Goal: Task Accomplishment & Management: Complete application form

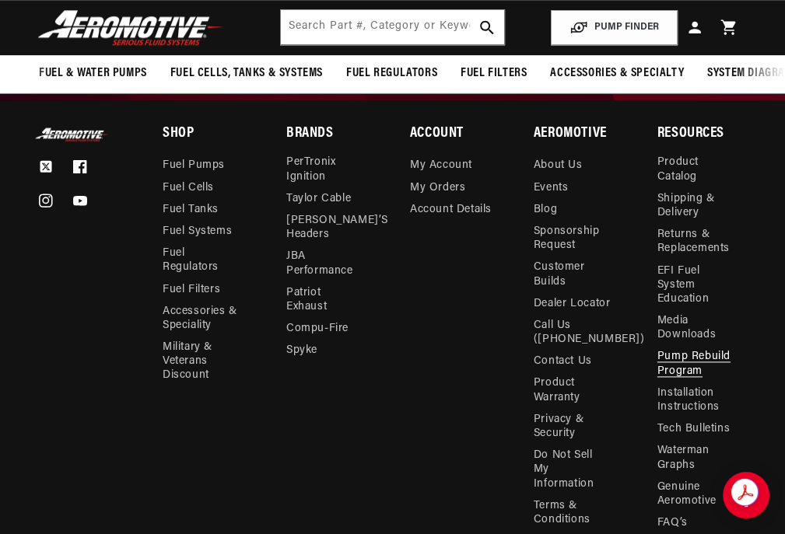
click at [682, 373] on link "Pump Rebuild Program" at bounding box center [695, 364] width 77 height 36
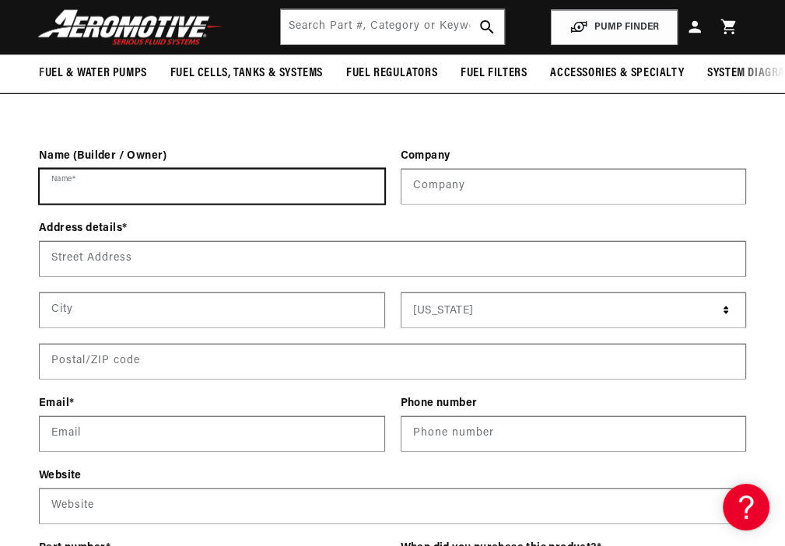
click at [102, 198] on input "Name *" at bounding box center [212, 187] width 345 height 34
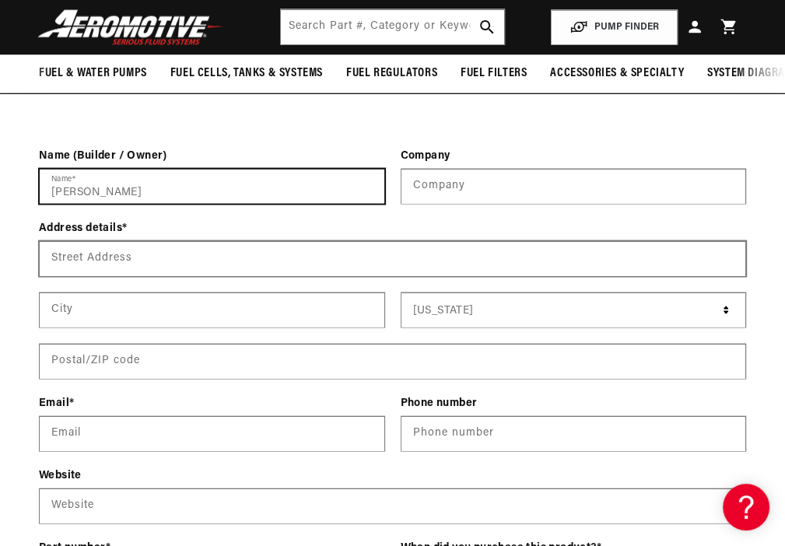
type input "Dan Wiese"
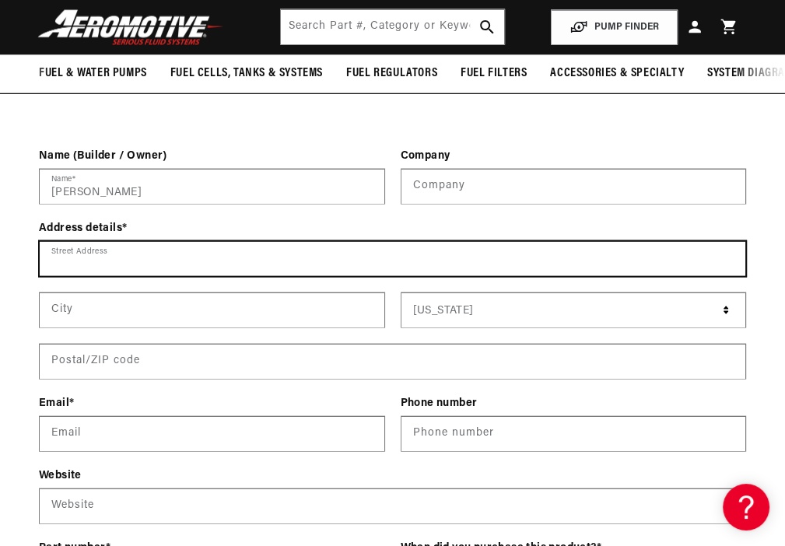
click at [96, 271] on input "Street Address" at bounding box center [392, 259] width 705 height 34
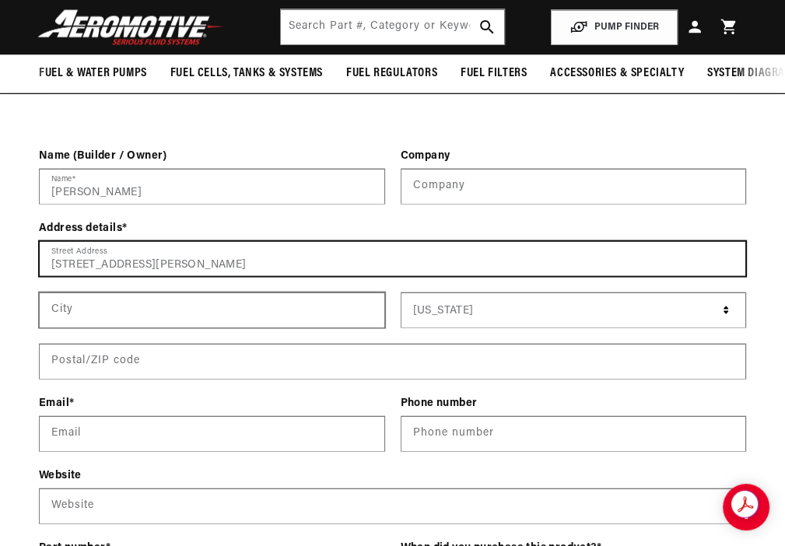
type input "106 S Estey St"
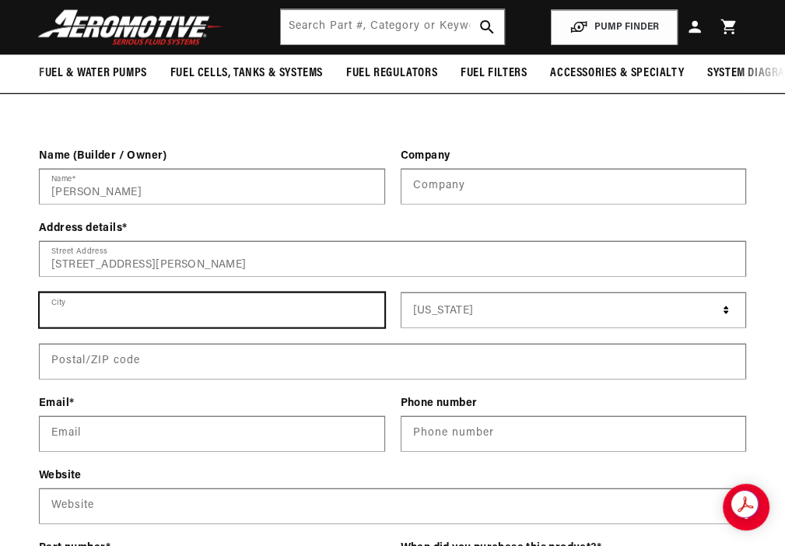
click at [78, 327] on input "text" at bounding box center [212, 310] width 345 height 34
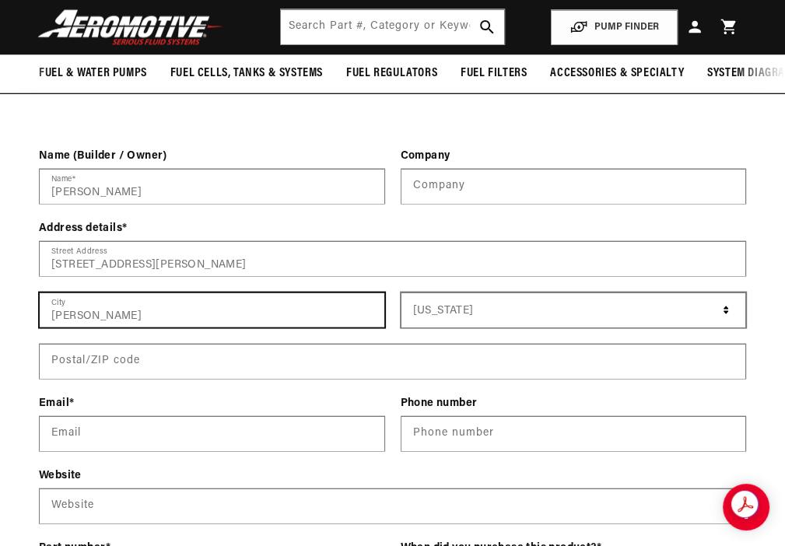
scroll to position [0, 1934]
type input "Luverne"
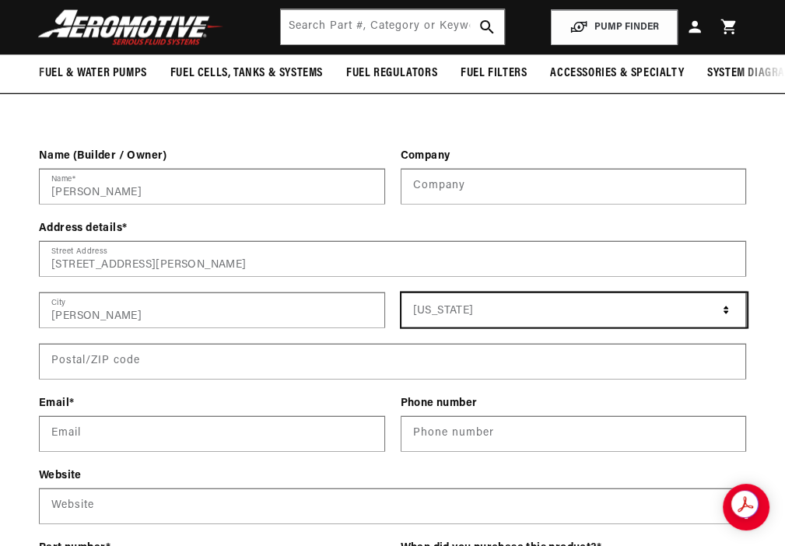
click at [725, 324] on select "Alabama Alaska American Samoa Arizona Arkansas Armed Forces Americas Armed Forc…" at bounding box center [574, 310] width 346 height 34
select select "[US_STATE]"
click at [401, 306] on select "Alabama Alaska American Samoa Arizona Arkansas Armed Forces Americas Armed Forc…" at bounding box center [574, 310] width 346 height 34
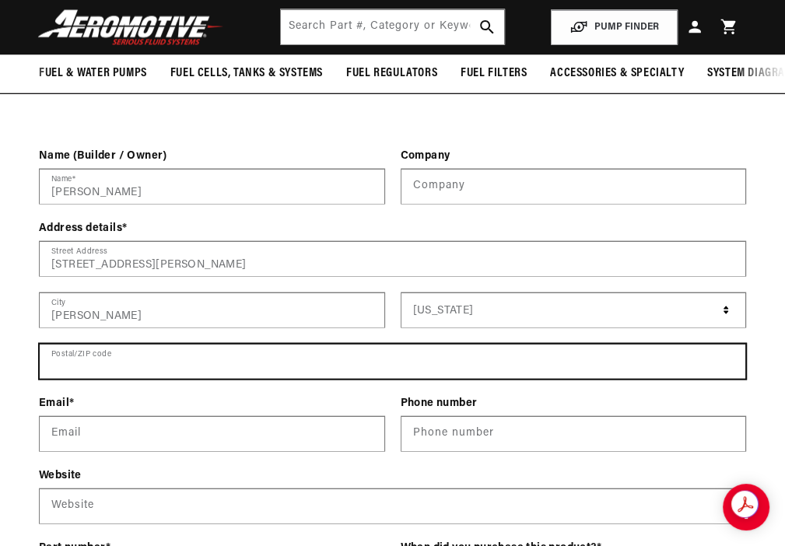
click at [100, 376] on input "text" at bounding box center [392, 362] width 705 height 34
type input "56156"
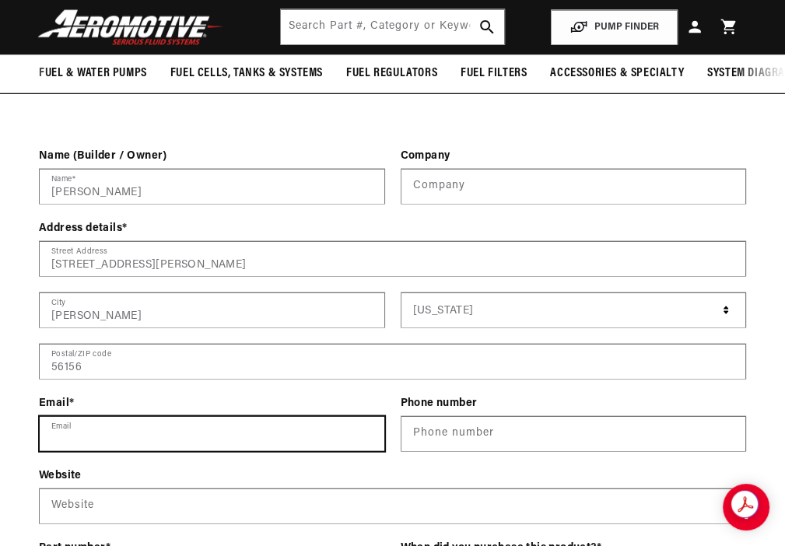
click at [87, 448] on input "Email" at bounding box center [212, 434] width 345 height 34
type input "napaluverne@gmail.com"
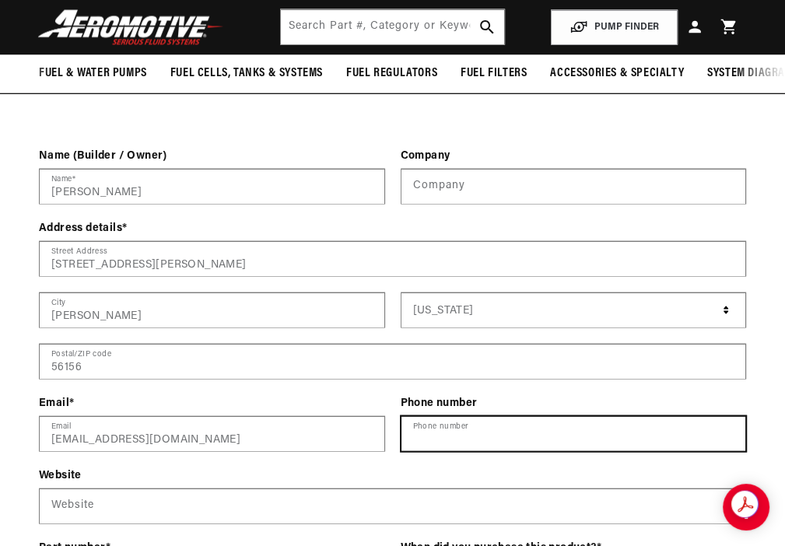
click at [433, 446] on input "Phone number" at bounding box center [573, 434] width 345 height 34
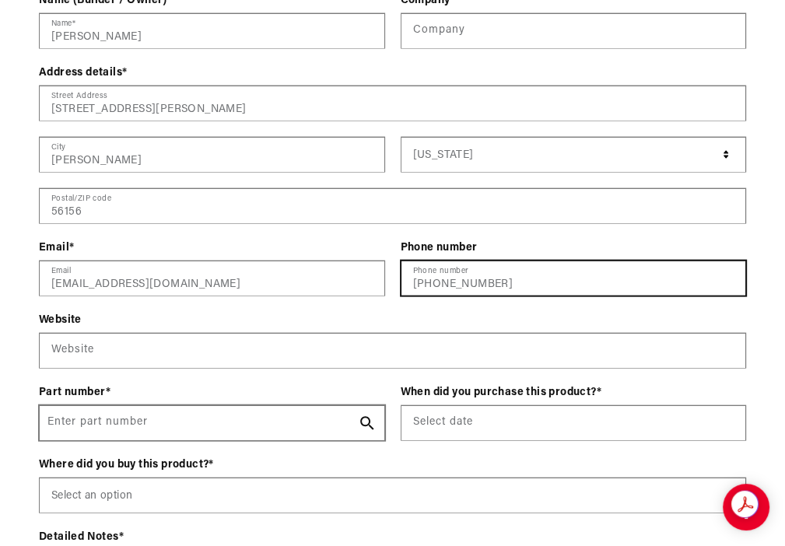
type input "507-920-6135"
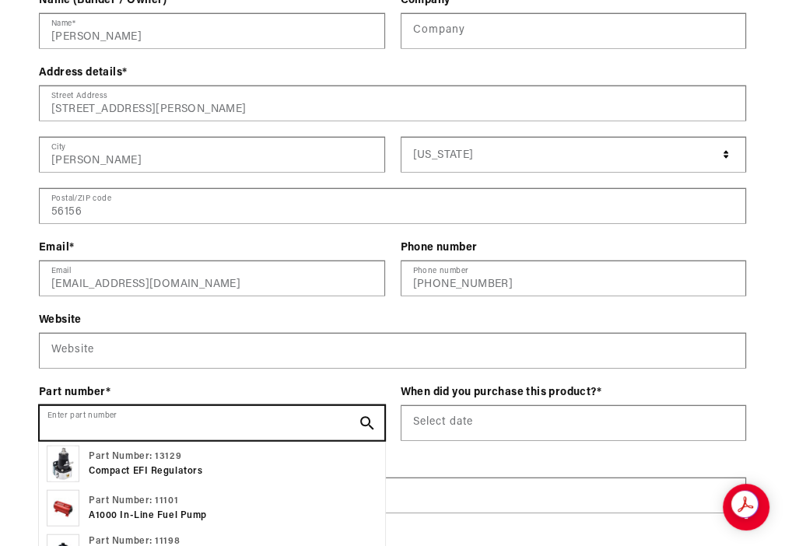
click at [104, 435] on input "Enter part number" at bounding box center [212, 423] width 345 height 34
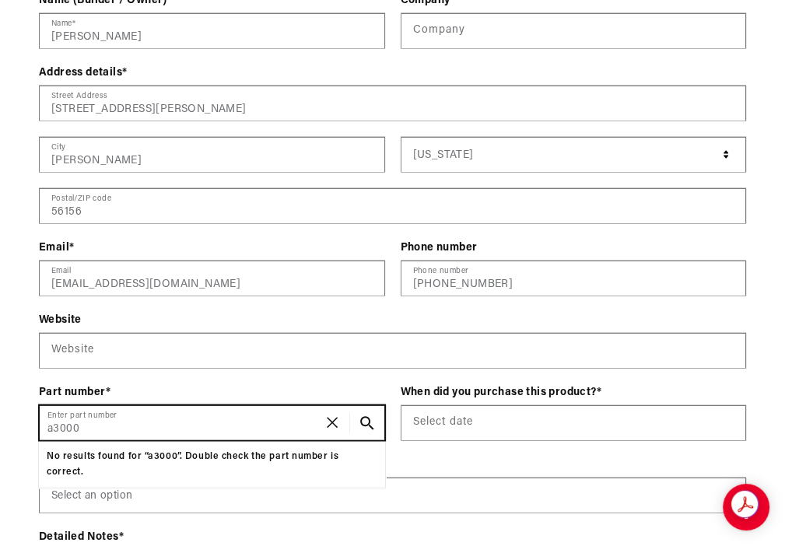
scroll to position [0, 1934]
type input "a"
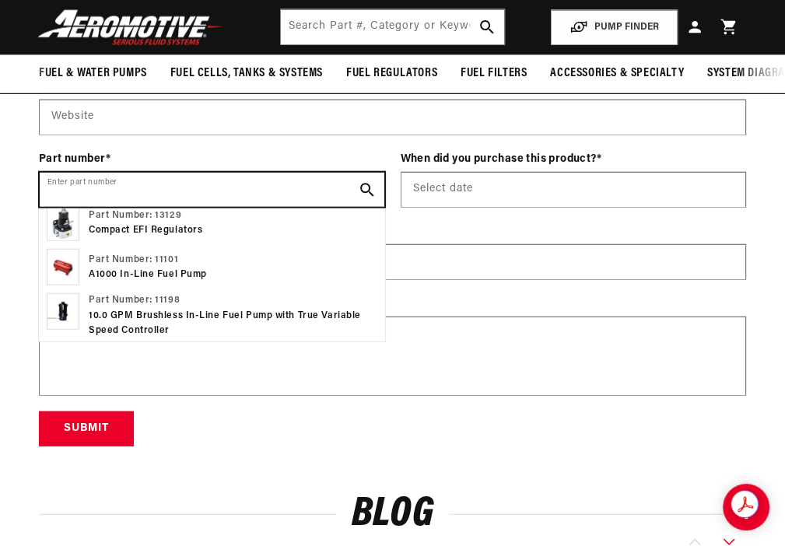
scroll to position [0, 1289]
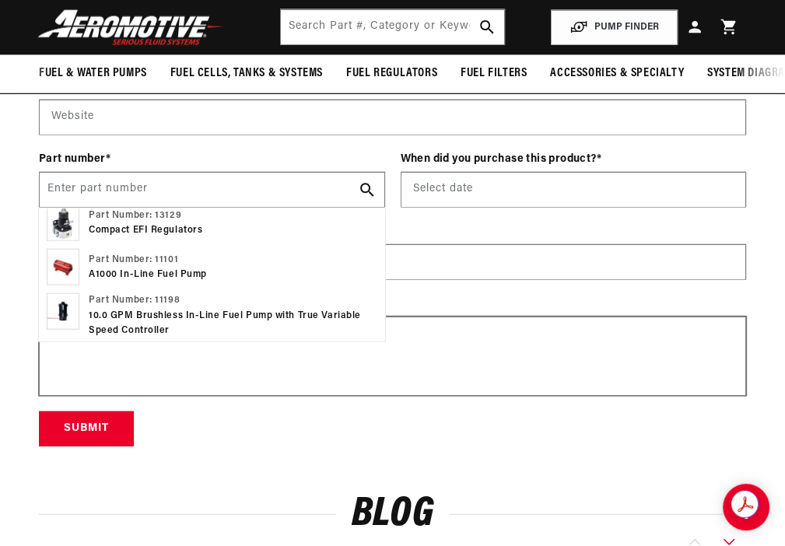
click at [379, 345] on div "Website Website Part number * Enter part number Part Number: 13129 Compact EFI …" at bounding box center [392, 245] width 707 height 333
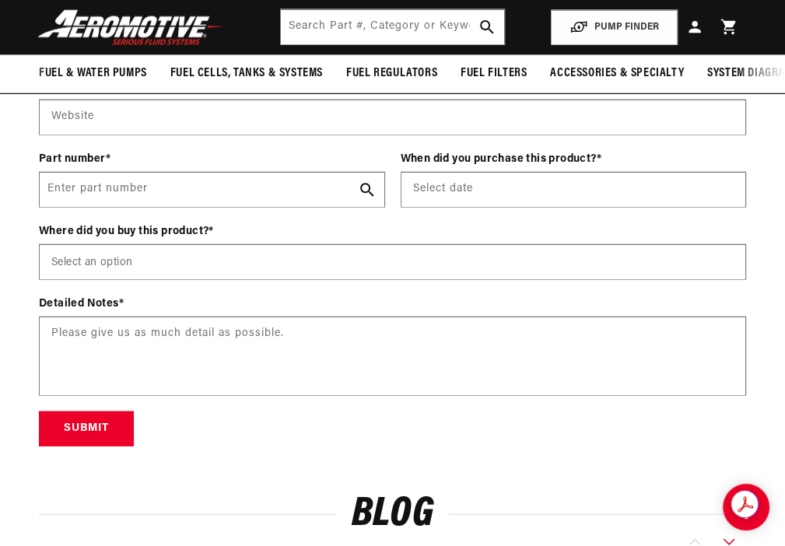
scroll to position [2178, 0]
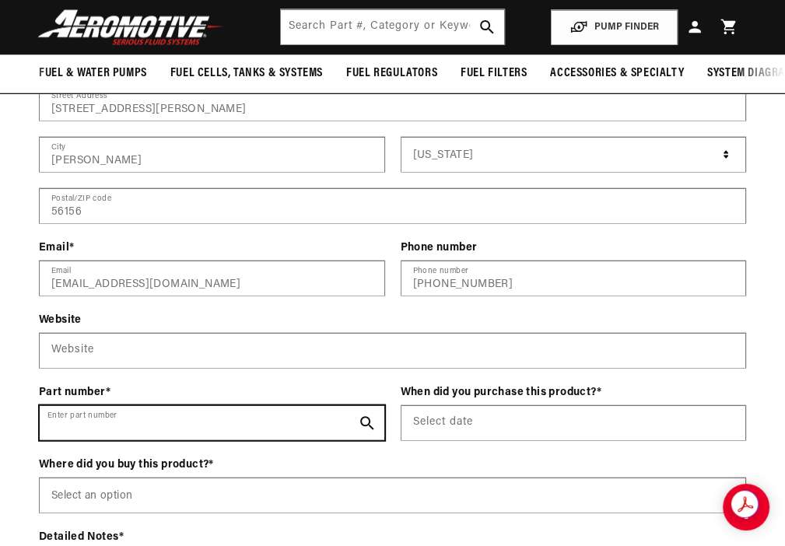
click at [87, 439] on input "Enter part number" at bounding box center [212, 423] width 345 height 34
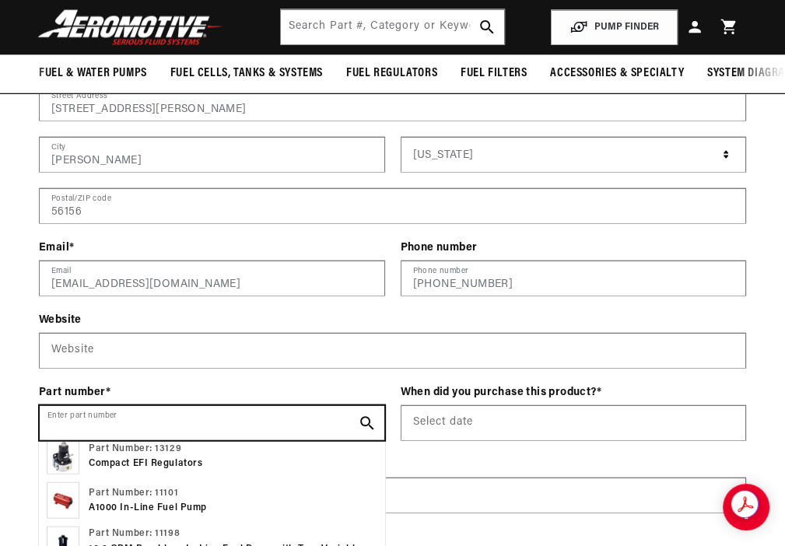
scroll to position [0, 1934]
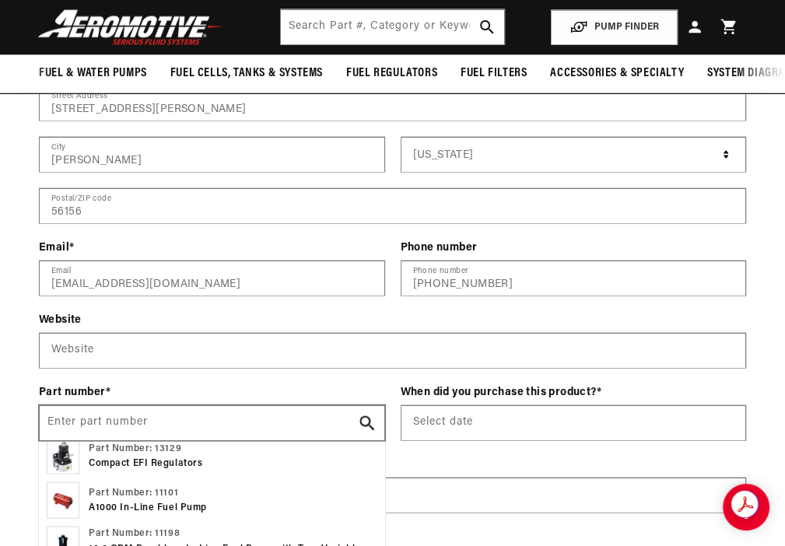
click at [364, 431] on icon "Search Part #, Category or Keyword" at bounding box center [366, 423] width 15 height 15
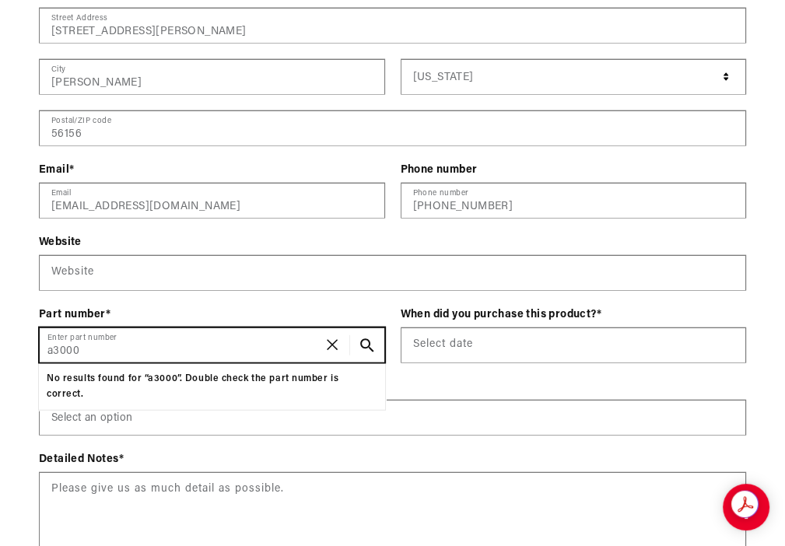
scroll to position [0, 1289]
type input "a3000"
click at [350, 328] on button "Search Part #, Category or Keyword" at bounding box center [367, 345] width 34 height 34
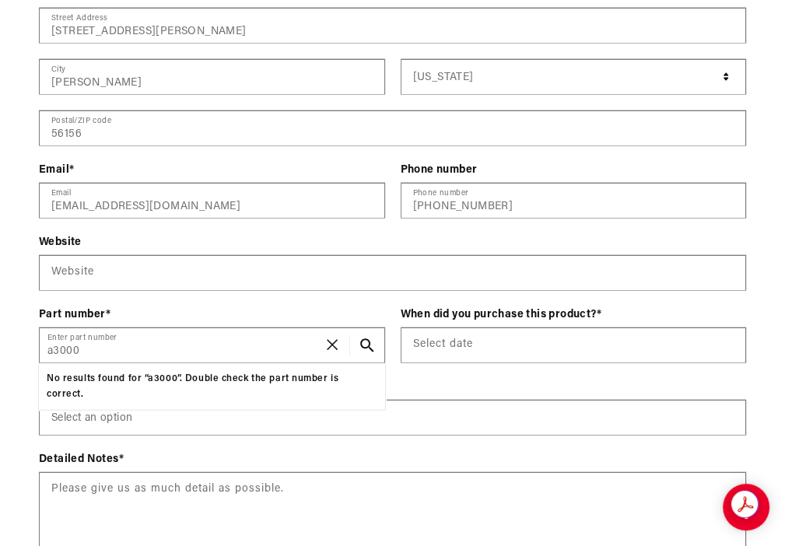
click at [185, 397] on div "Website Website Part number * a3000 Enter part number No results found for “a30…" at bounding box center [392, 400] width 707 height 333
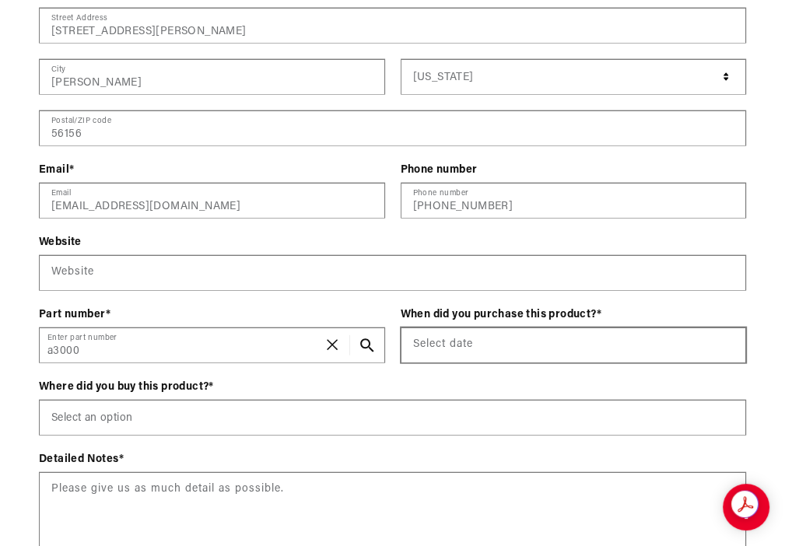
scroll to position [0, 644]
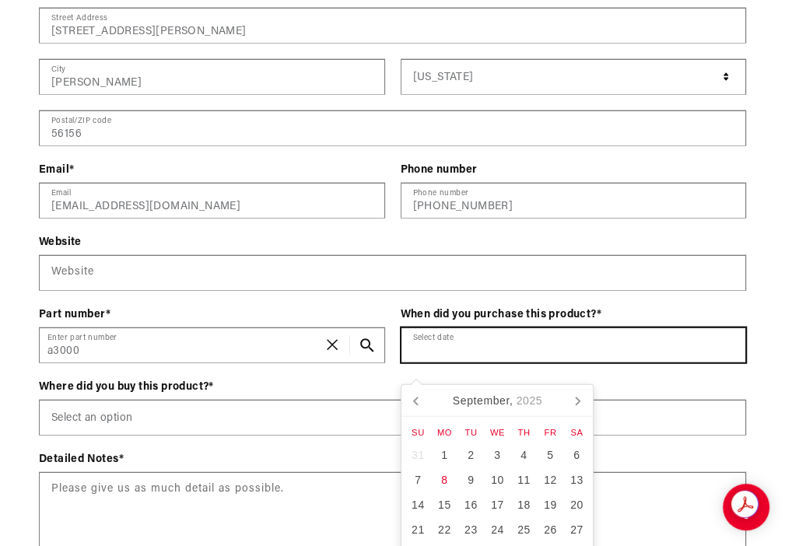
click at [476, 362] on input "text" at bounding box center [573, 345] width 345 height 34
click at [415, 404] on icon at bounding box center [416, 401] width 4 height 8
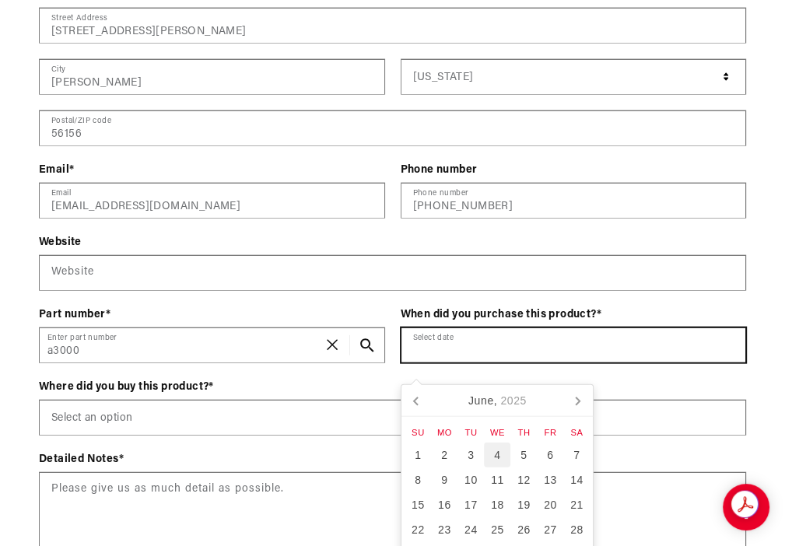
scroll to position [0, 644]
click at [418, 400] on icon at bounding box center [416, 400] width 25 height 25
click at [581, 450] on div "3" at bounding box center [576, 455] width 26 height 25
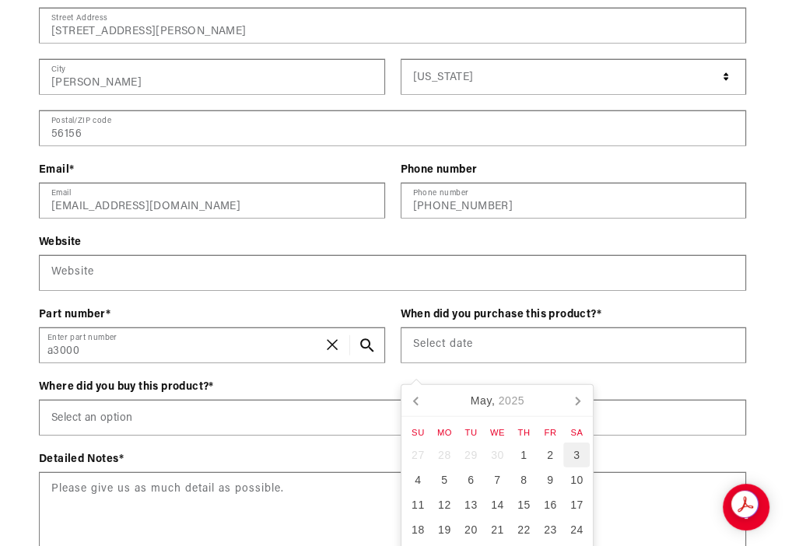
type input "05/03/2025"
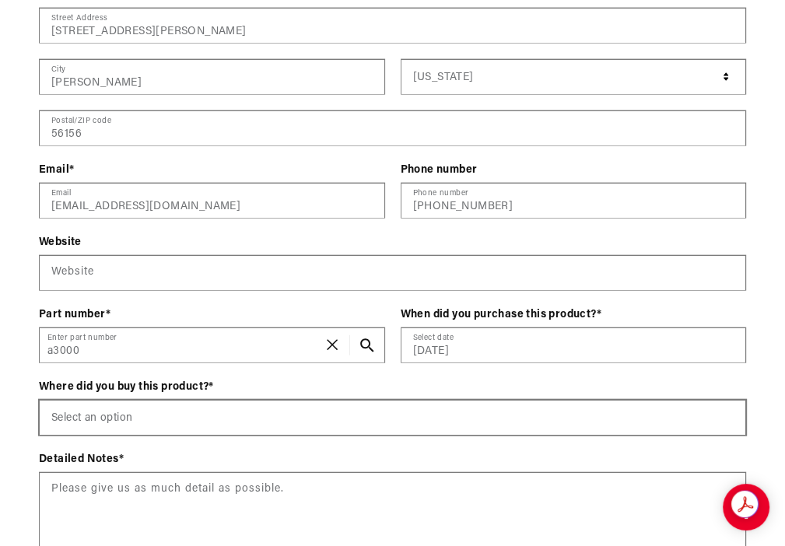
scroll to position [0, 1934]
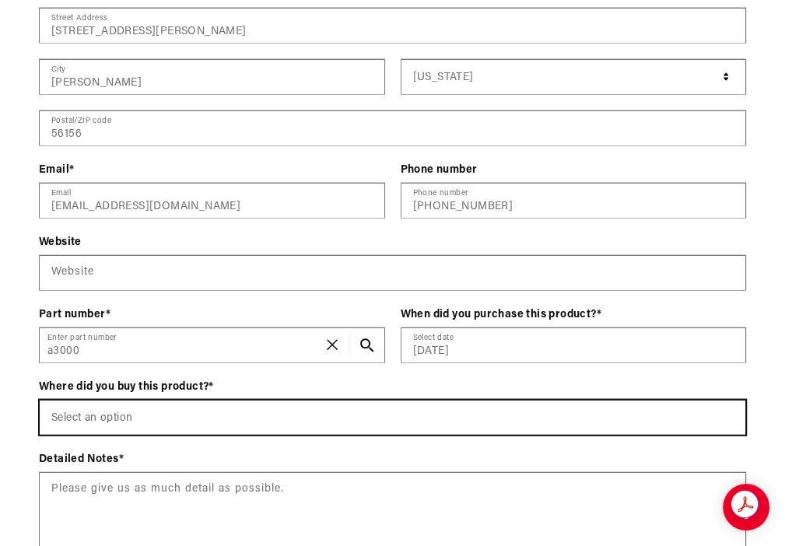
drag, startPoint x: 140, startPoint y: 427, endPoint x: 52, endPoint y: 422, distance: 88.0
click at [54, 423] on select "Select an option Aeromotiveinc.com Wholesale Dealer (e.g., Summit, JEGS, etc.) …" at bounding box center [392, 418] width 705 height 34
click at [90, 430] on select "Select an option Aeromotiveinc.com Wholesale Dealer (e.g., Summit, JEGS, etc.) …" at bounding box center [392, 418] width 705 height 34
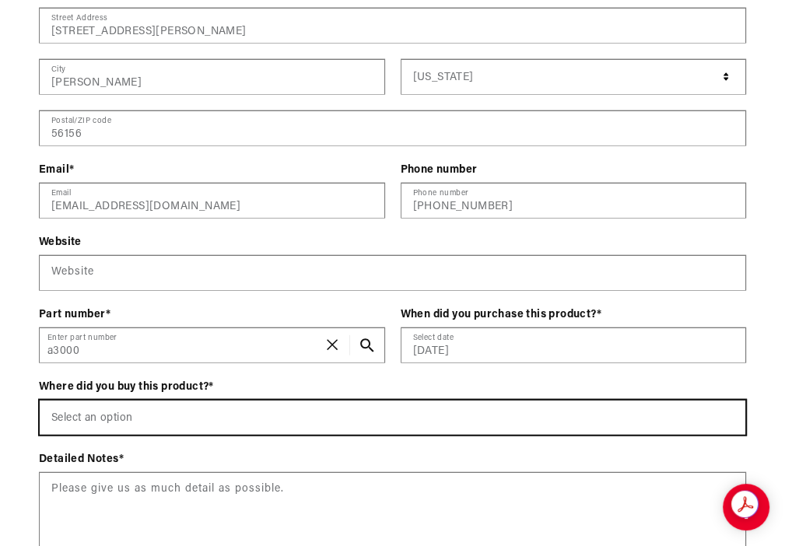
click at [90, 430] on select "Select an option Aeromotiveinc.com Wholesale Dealer (e.g., Summit, JEGS, etc.) …" at bounding box center [392, 418] width 705 height 34
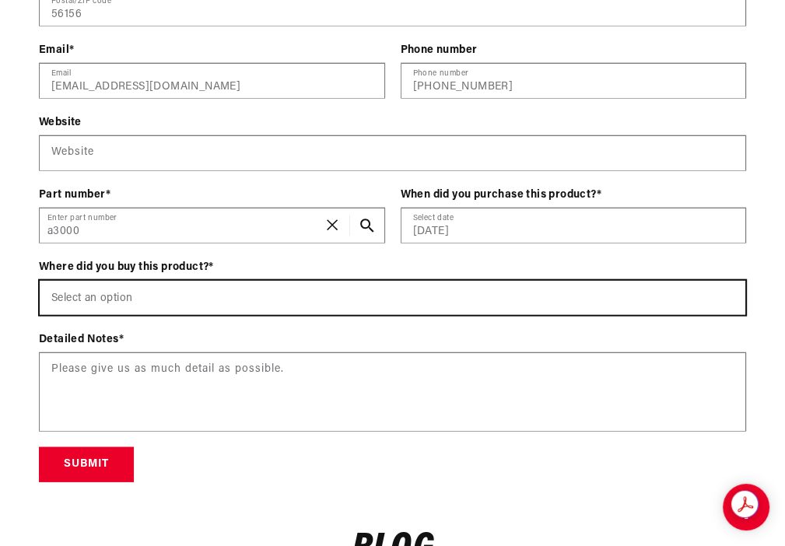
scroll to position [2411, 0]
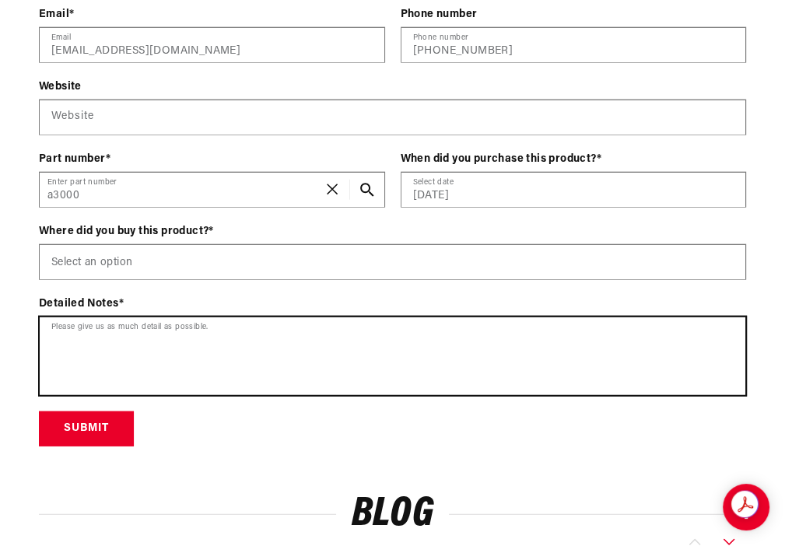
click at [75, 355] on textarea at bounding box center [392, 356] width 705 height 78
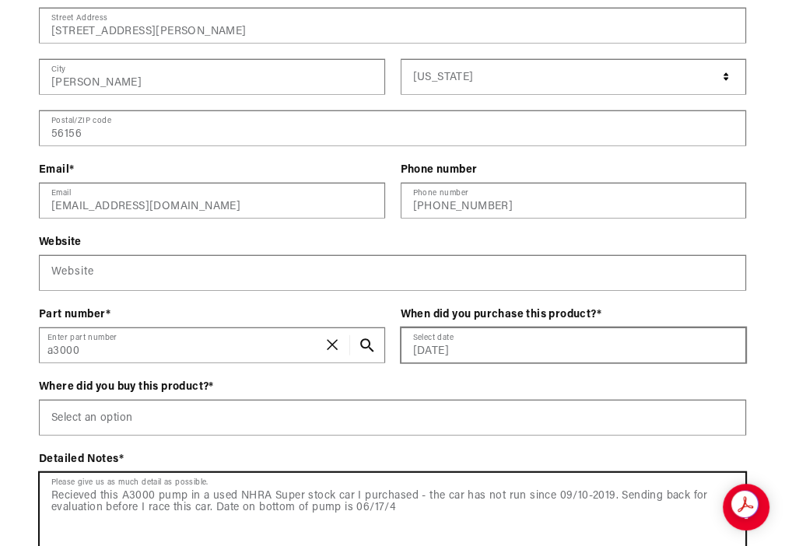
scroll to position [2333, 0]
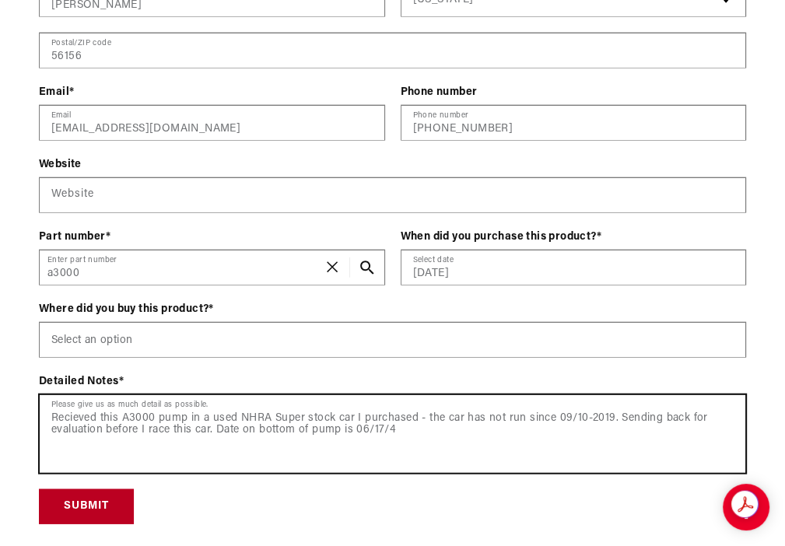
type textarea "Recieved this A3000 pump in a used NHRA Super stock car I purchased - the car h…"
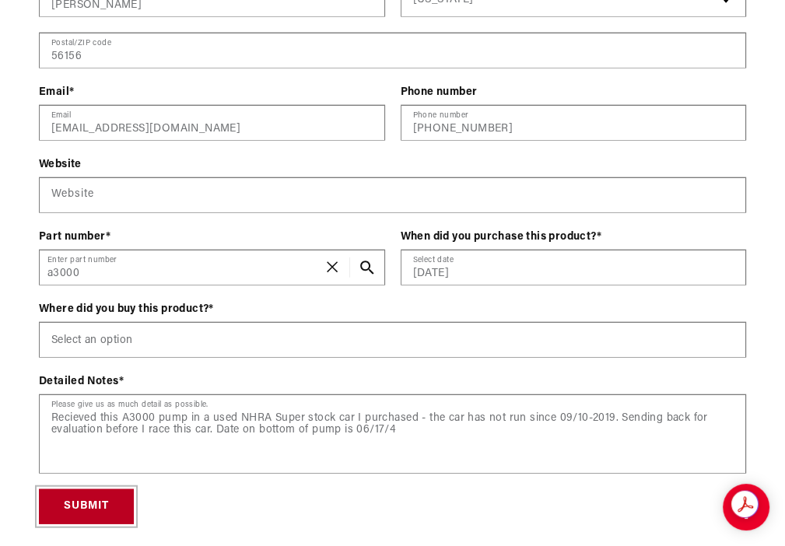
click at [96, 524] on button "Submit" at bounding box center [86, 506] width 95 height 35
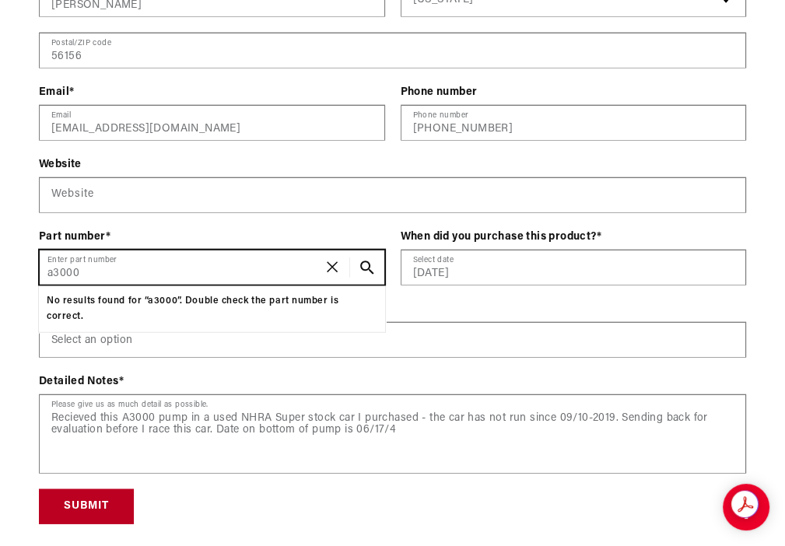
scroll to position [0, 0]
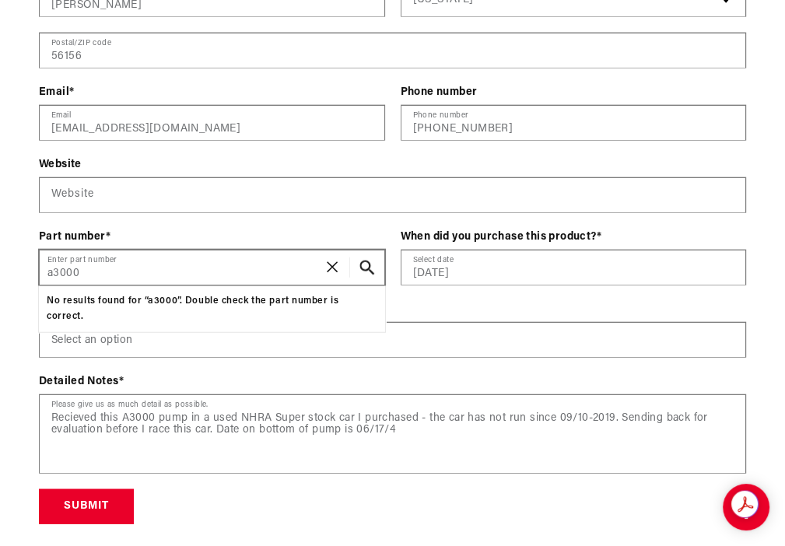
click at [360, 275] on use "Search Part #, Category or Keyword" at bounding box center [366, 268] width 15 height 15
click at [327, 275] on icon "Translation missing: en.general.search.reset" at bounding box center [332, 267] width 13 height 13
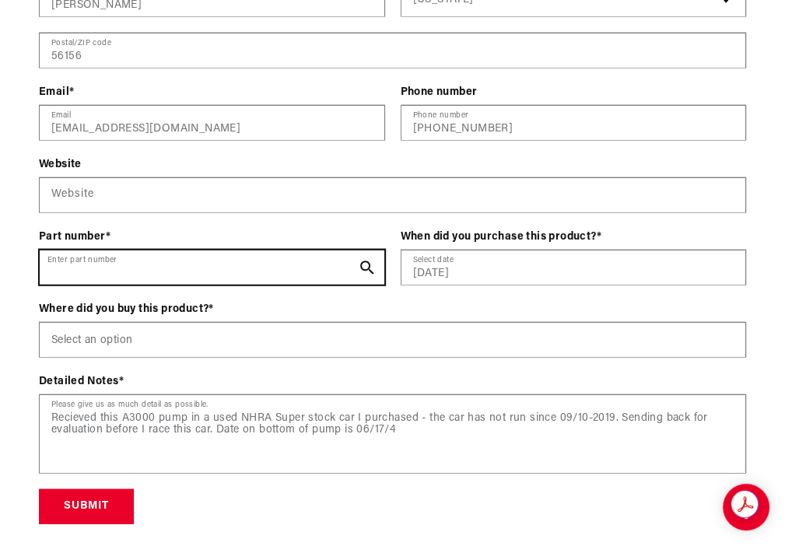
click at [114, 279] on input "Enter part number" at bounding box center [212, 267] width 345 height 34
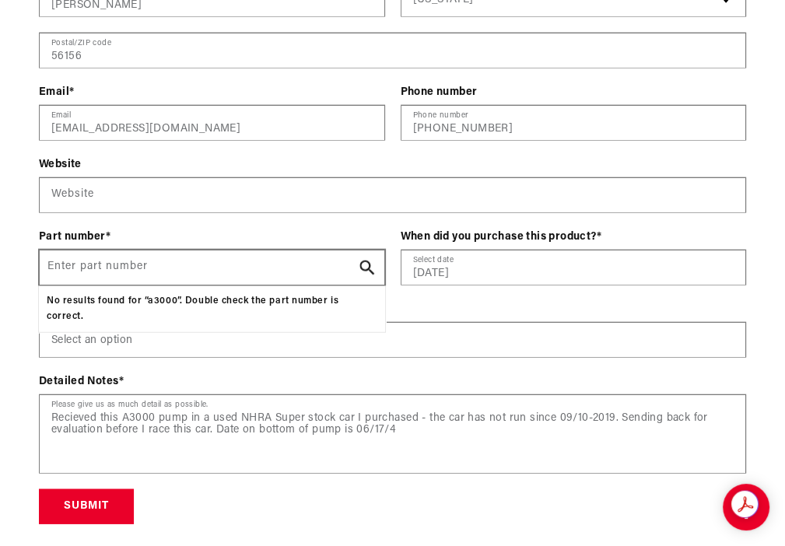
click at [366, 273] on icon "Search Part #, Category or Keyword" at bounding box center [366, 268] width 15 height 15
click at [215, 327] on div "Website Website Part number * Enter part number No results found for “a3000”. D…" at bounding box center [392, 322] width 707 height 333
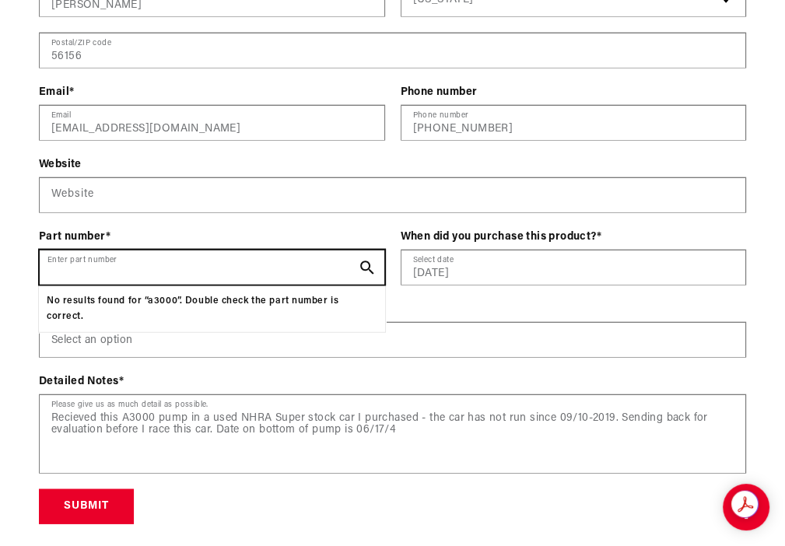
click at [96, 278] on input "Enter part number" at bounding box center [212, 267] width 345 height 34
type input "3"
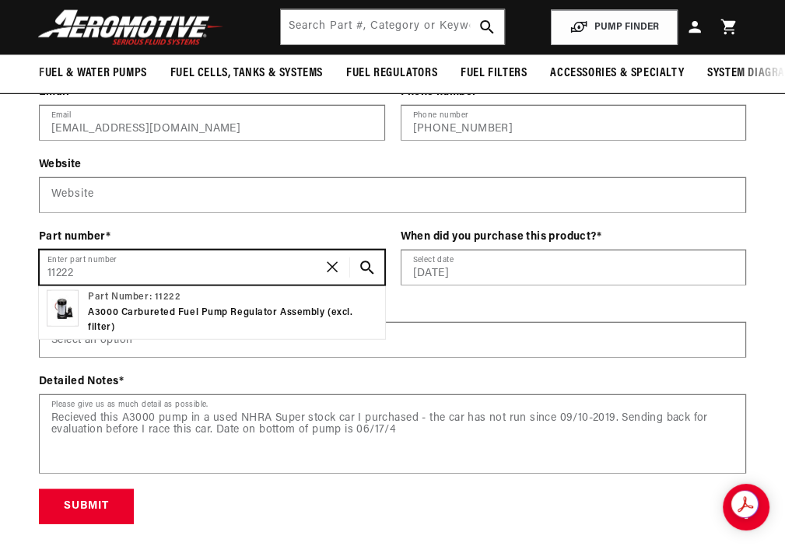
scroll to position [0, 644]
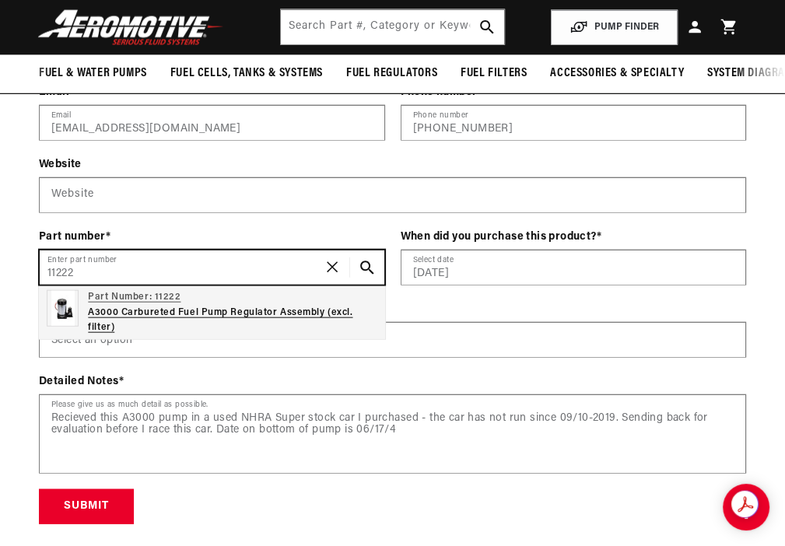
type input "11222"
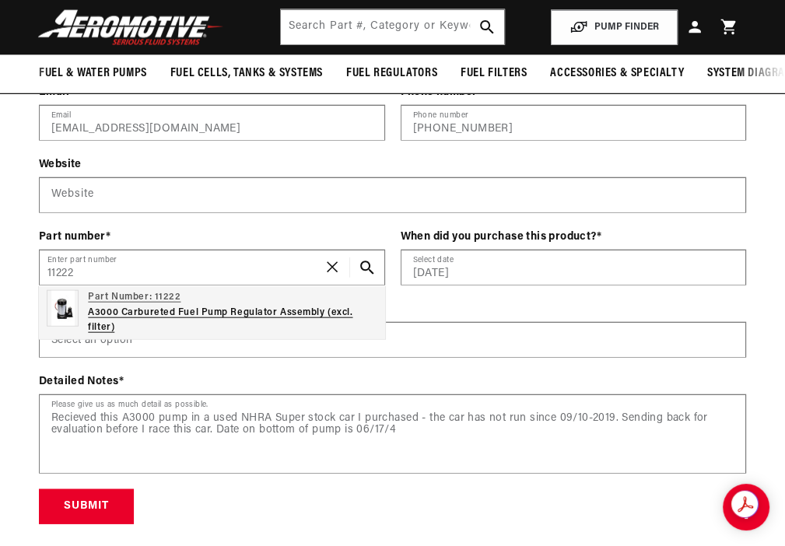
click at [205, 325] on p "A3000 Carbureted Fuel Pump Regulator Assembly (excl. filter)" at bounding box center [232, 321] width 289 height 30
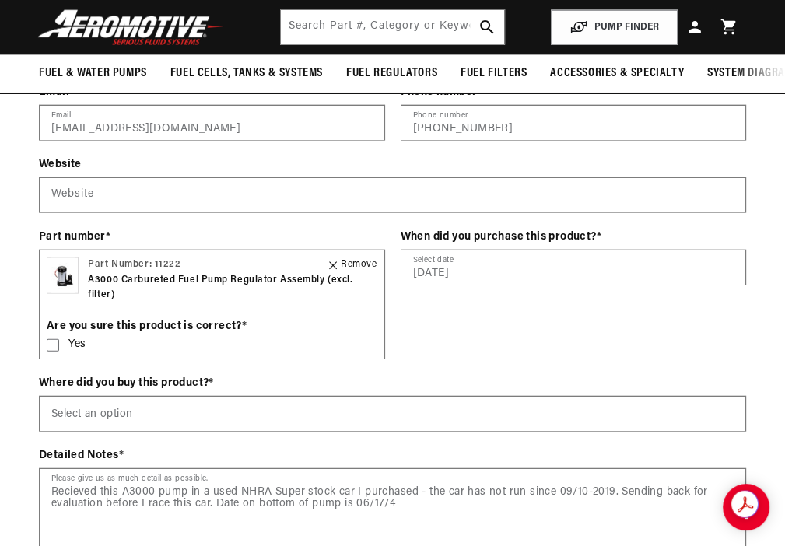
scroll to position [0, 1289]
click at [53, 352] on icon at bounding box center [53, 345] width 12 height 12
click button "Search Part #, Category or Keyword" at bounding box center [0, 0] width 0 height 0
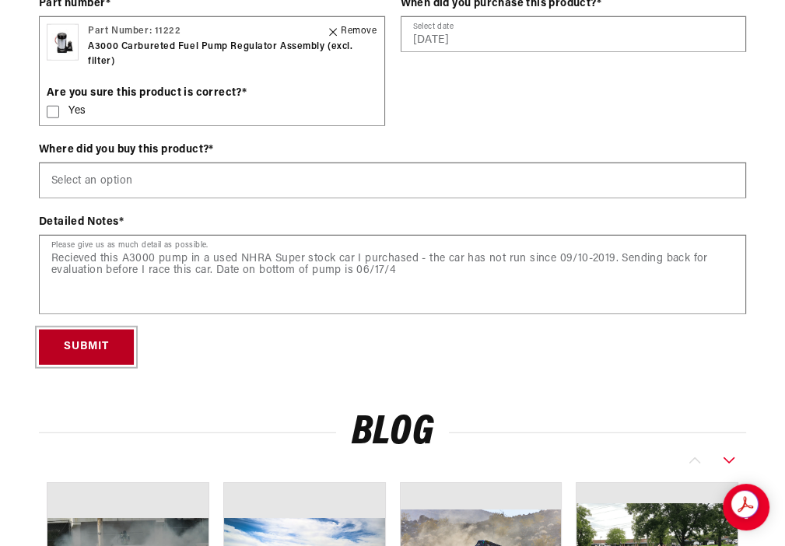
scroll to position [0, 644]
click at [68, 356] on button "Submit" at bounding box center [86, 347] width 95 height 35
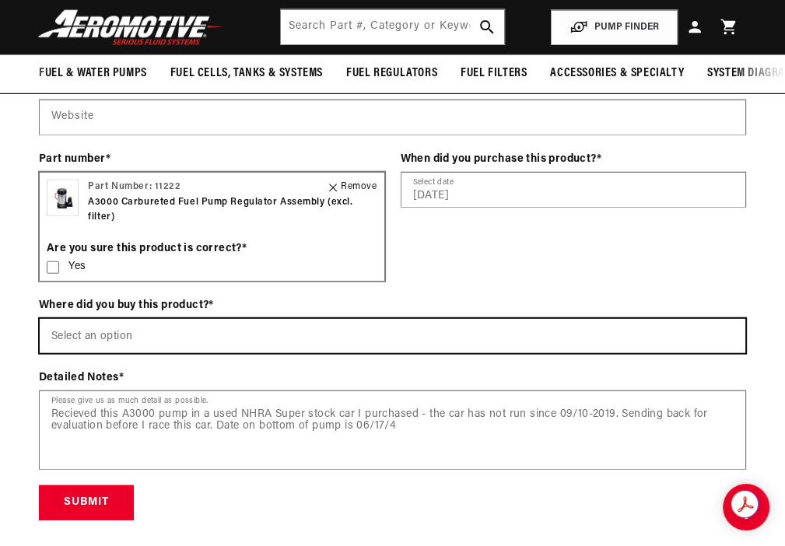
scroll to position [0, 1289]
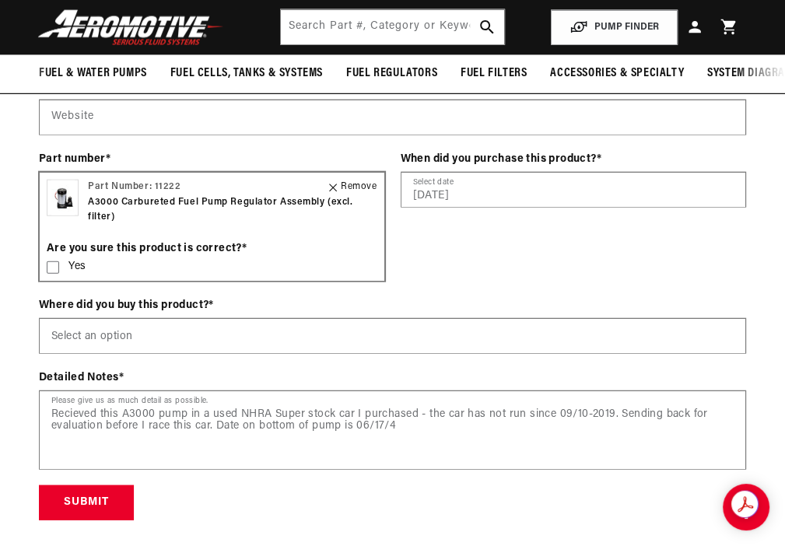
click at [358, 194] on div "Remove" at bounding box center [352, 187] width 47 height 15
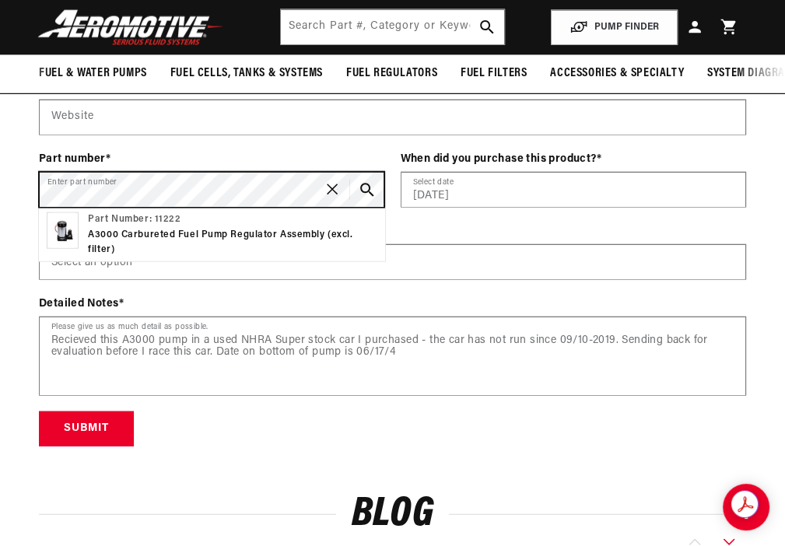
scroll to position [0, 0]
click at [350, 173] on button "Search Part #, Category or Keyword" at bounding box center [367, 190] width 34 height 34
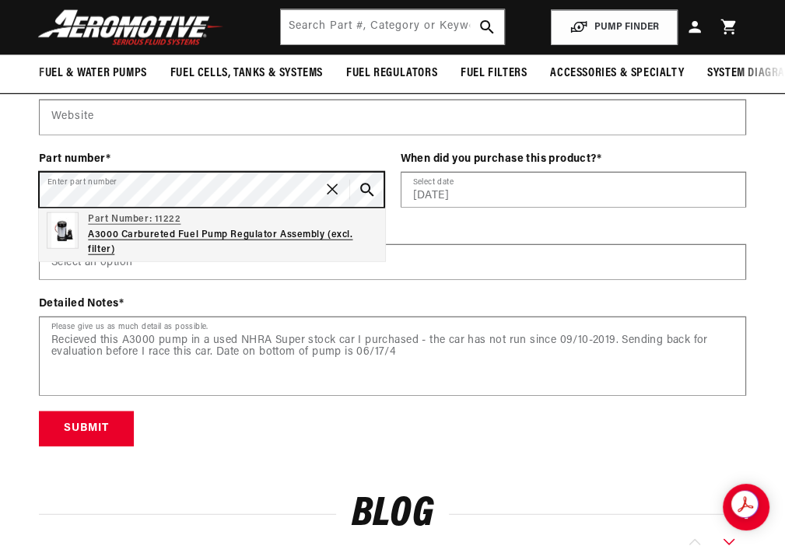
scroll to position [0, 644]
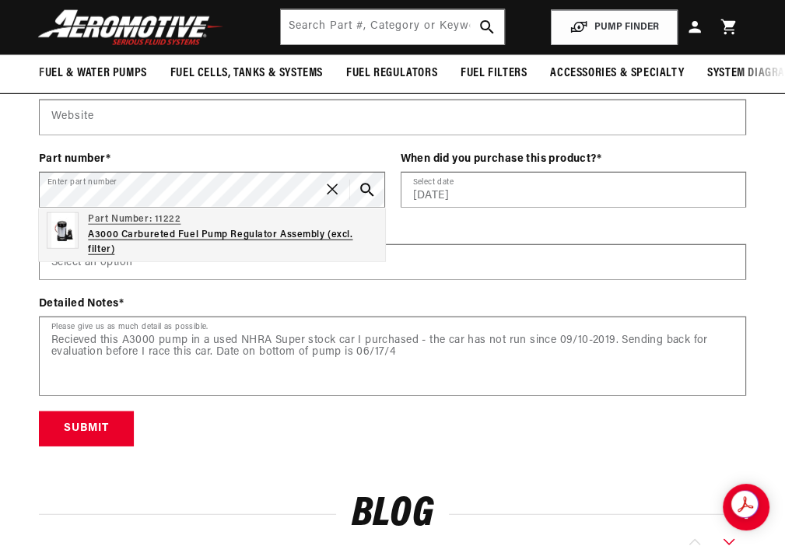
click at [311, 247] on p "A3000 Carbureted Fuel Pump Regulator Assembly (excl. filter)" at bounding box center [232, 243] width 289 height 30
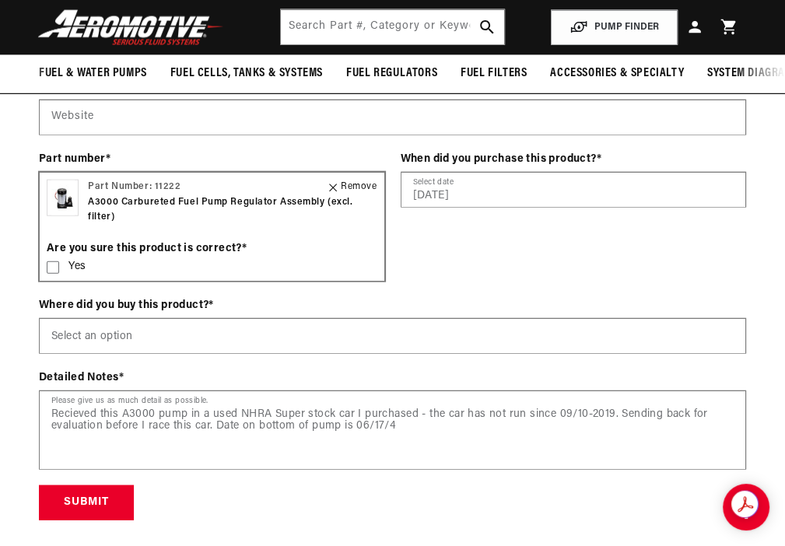
click at [50, 274] on icon at bounding box center [53, 267] width 12 height 12
click button "Search Part #, Category or Keyword" at bounding box center [0, 0] width 0 height 0
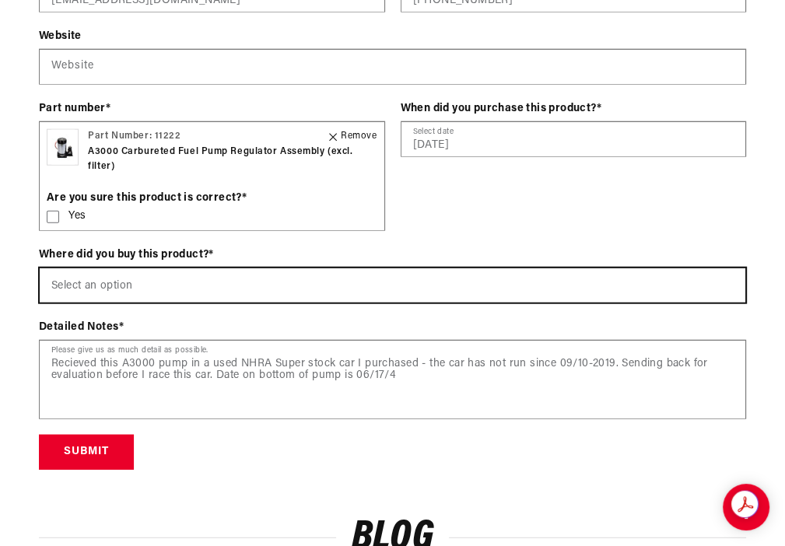
scroll to position [2567, 0]
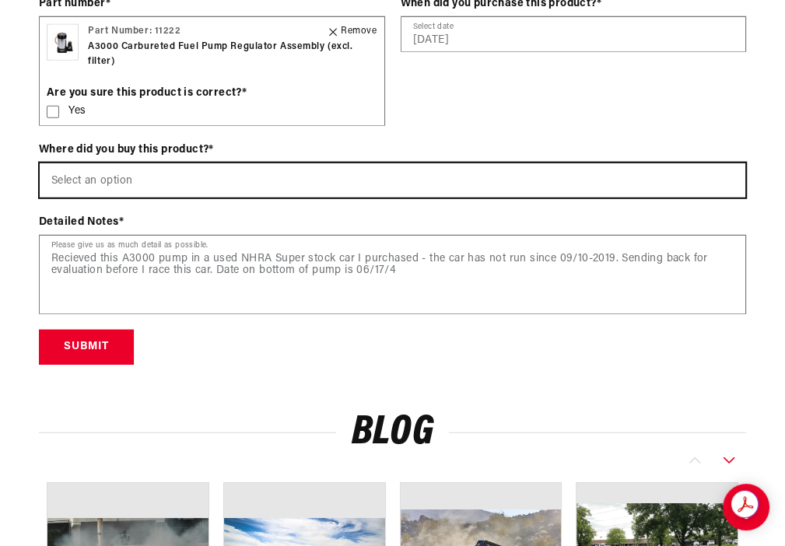
click at [124, 184] on select "Select an option Aeromotiveinc.com Wholesale Dealer (e.g., Summit, JEGS, etc.) …" at bounding box center [392, 180] width 705 height 34
select select "Wholesale Dealer (e.g., Summit, JEGS, etc.)"
click at [40, 175] on select "Select an option Aeromotiveinc.com Wholesale Dealer (e.g., Summit, JEGS, etc.) …" at bounding box center [392, 180] width 705 height 34
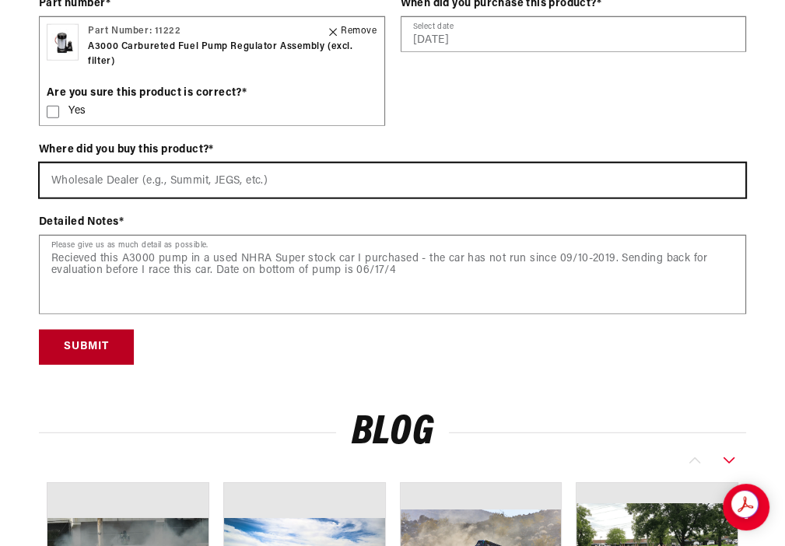
scroll to position [0, 1934]
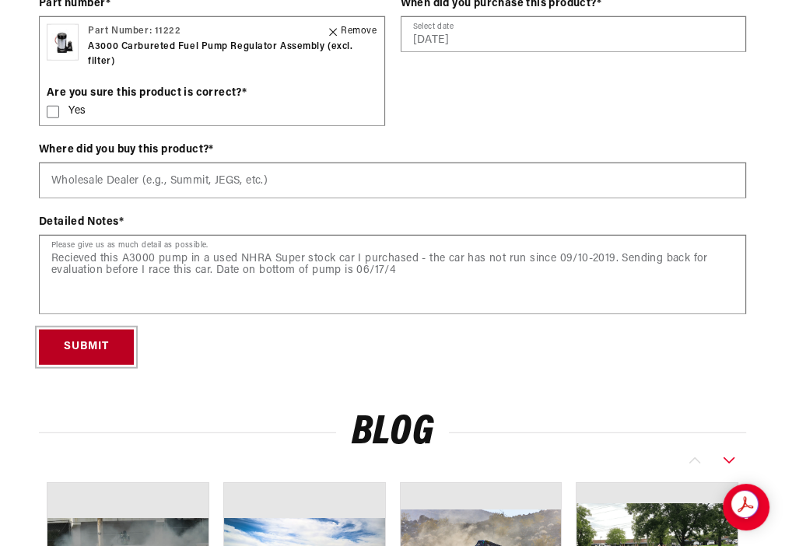
click at [87, 358] on button "Submit" at bounding box center [86, 347] width 95 height 35
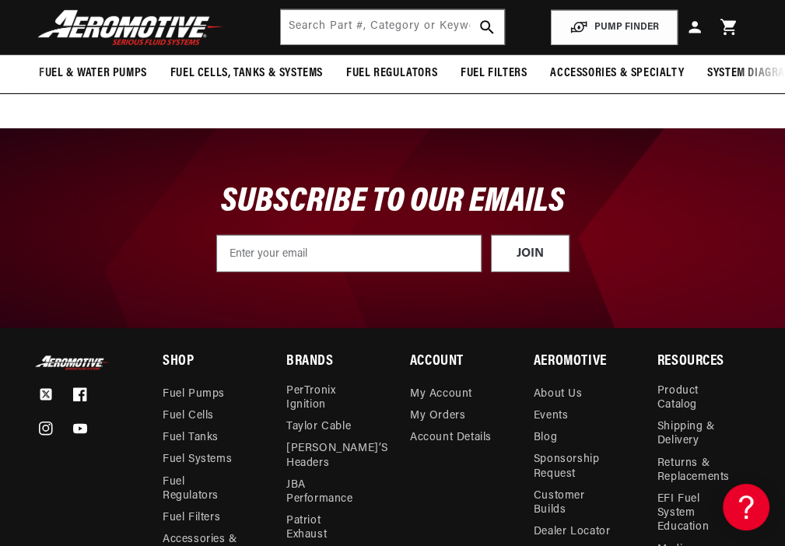
scroll to position [0, 1289]
